Goal: Task Accomplishment & Management: Complete application form

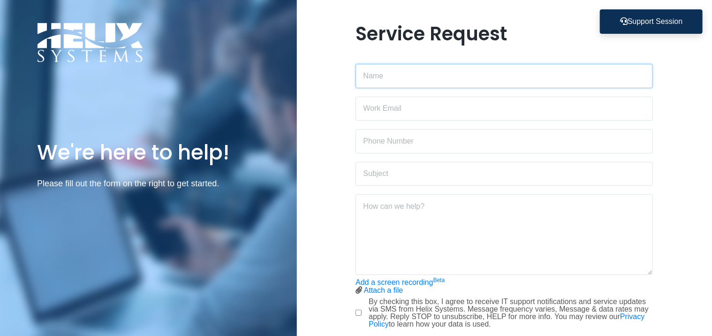
click at [399, 81] on input "text" at bounding box center [504, 76] width 297 height 24
type input "philippe ngolla"
type input "philippengolla@gmail.com"
type input "9147142103"
click at [394, 79] on input "text" at bounding box center [504, 76] width 297 height 24
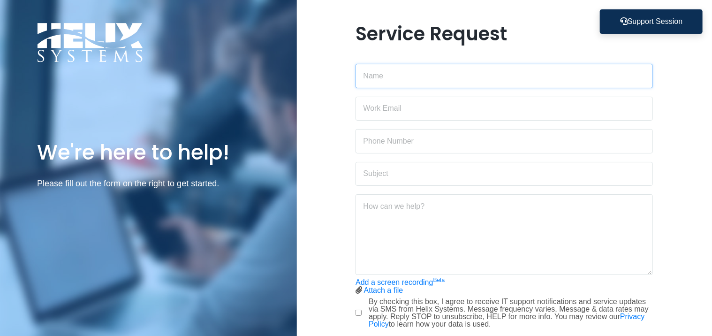
click at [377, 77] on input "text" at bounding box center [504, 76] width 297 height 24
click at [662, 158] on div "Service Request Add a screen recording Beta Attach a file Stop screen recording" at bounding box center [505, 199] width 416 height 352
